Goal: Information Seeking & Learning: Learn about a topic

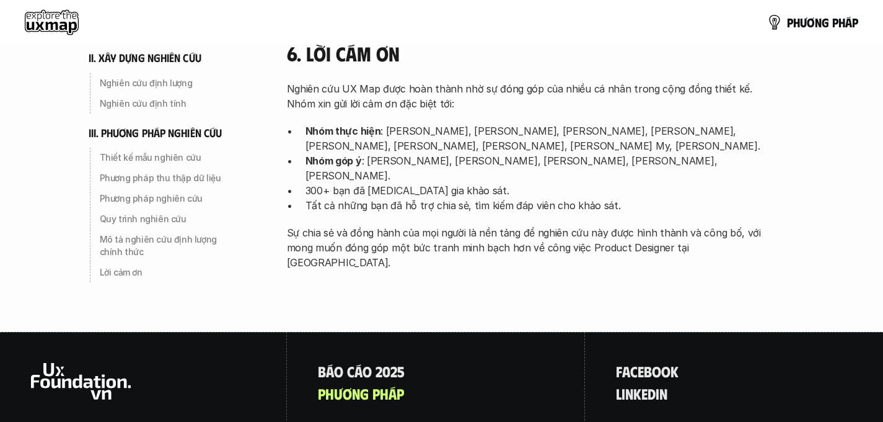
scroll to position [4040, 0]
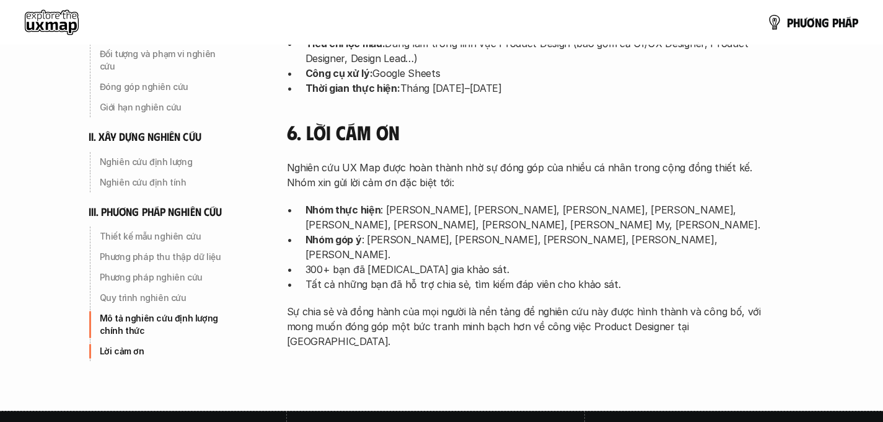
click at [424, 232] on p "Nhóm góp ý : [PERSON_NAME], [PERSON_NAME], [PERSON_NAME], [PERSON_NAME], [PERSO…" at bounding box center [538, 247] width 465 height 30
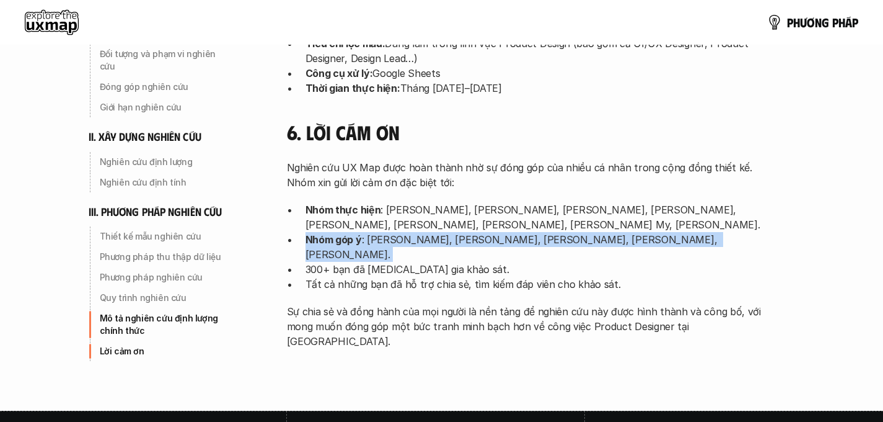
click at [424, 232] on p "Nhóm góp ý : [PERSON_NAME], [PERSON_NAME], [PERSON_NAME], [PERSON_NAME], [PERSO…" at bounding box center [538, 247] width 465 height 30
click at [606, 232] on p "Nhóm góp ý : [PERSON_NAME], [PERSON_NAME], [PERSON_NAME], [PERSON_NAME], [PERSO…" at bounding box center [538, 247] width 465 height 30
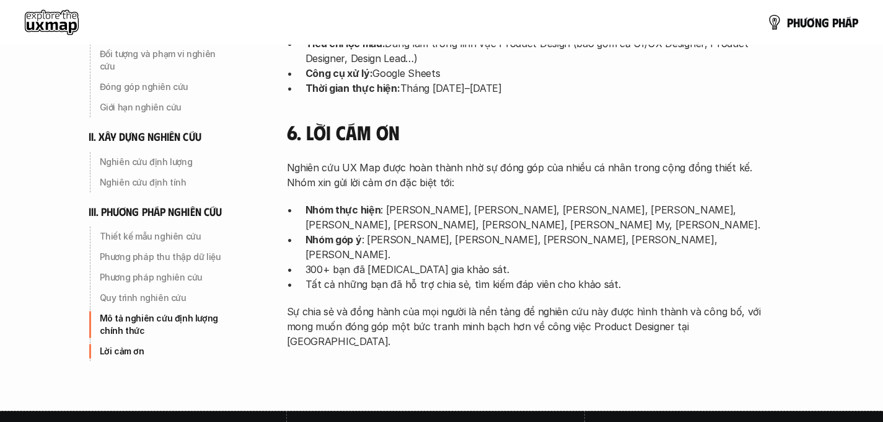
click at [609, 202] on p "Nhóm thực hiện : [PERSON_NAME], [PERSON_NAME], [PERSON_NAME], [PERSON_NAME], [P…" at bounding box center [538, 217] width 465 height 30
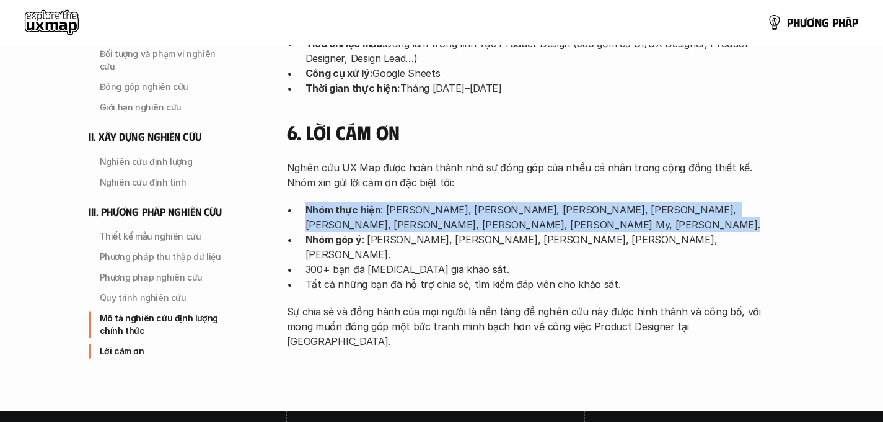
click at [609, 202] on p "Nhóm thực hiện : [PERSON_NAME], [PERSON_NAME], [PERSON_NAME], [PERSON_NAME], [P…" at bounding box center [538, 217] width 465 height 30
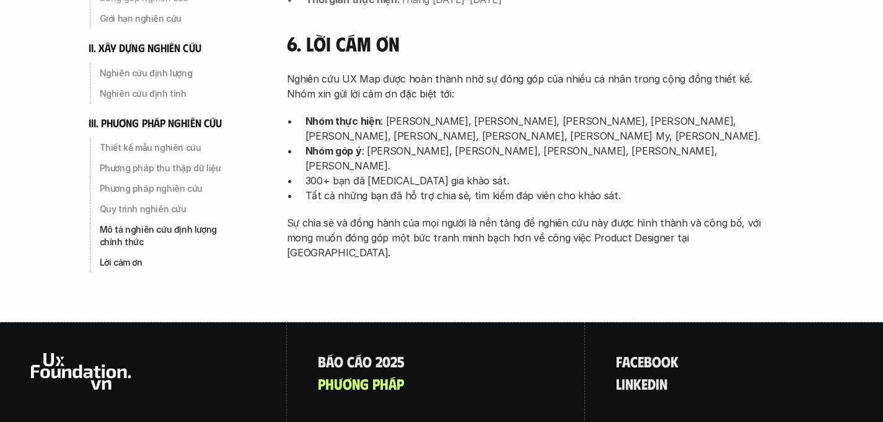
scroll to position [4142, 0]
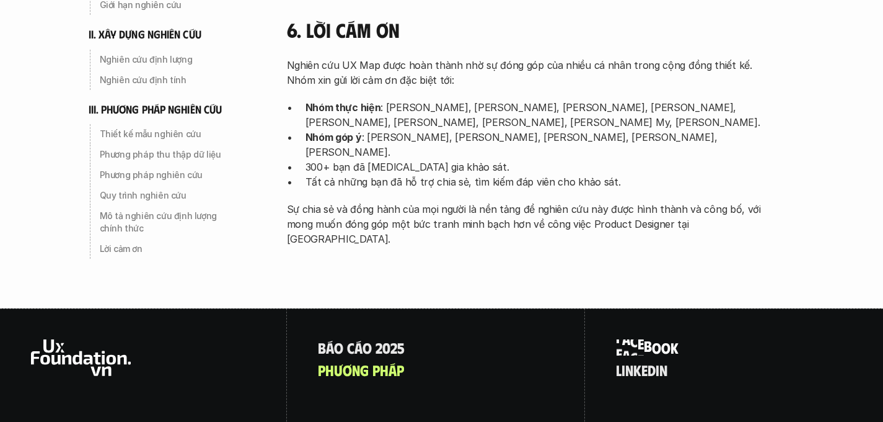
click at [657, 339] on p "f a c e b o o k" at bounding box center [647, 347] width 63 height 16
